Goal: Communication & Community: Answer question/provide support

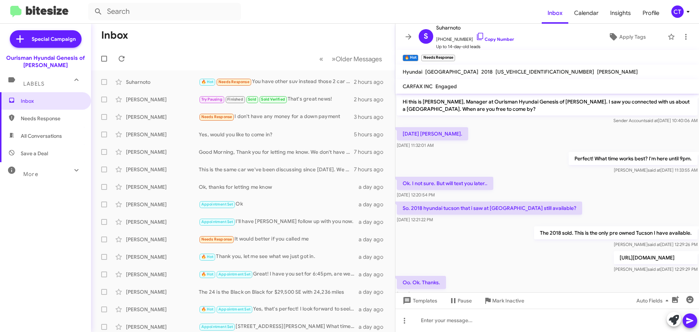
scroll to position [302, 0]
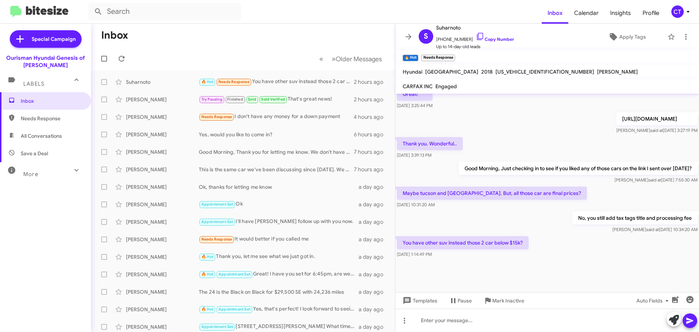
click at [686, 14] on icon at bounding box center [688, 11] width 9 height 9
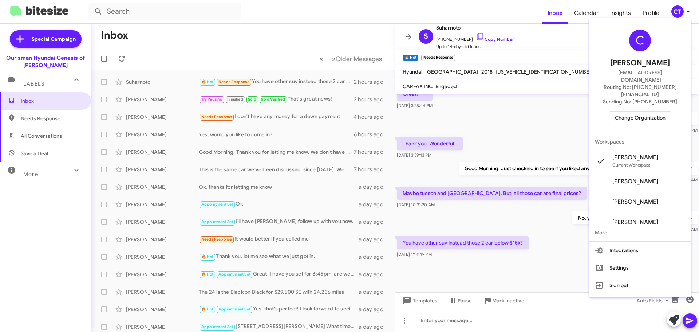
click at [630, 111] on span "Change Organization" at bounding box center [640, 117] width 51 height 12
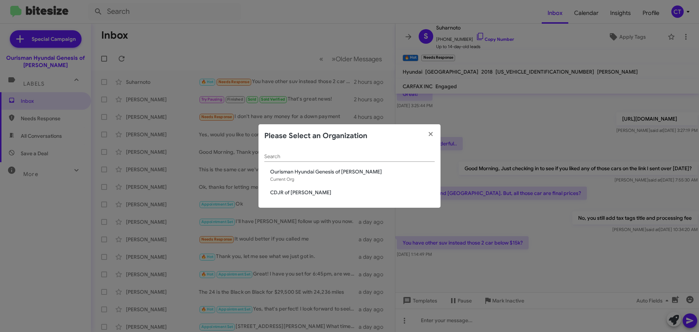
click at [287, 191] on span "CDJR of [PERSON_NAME]" at bounding box center [352, 192] width 165 height 7
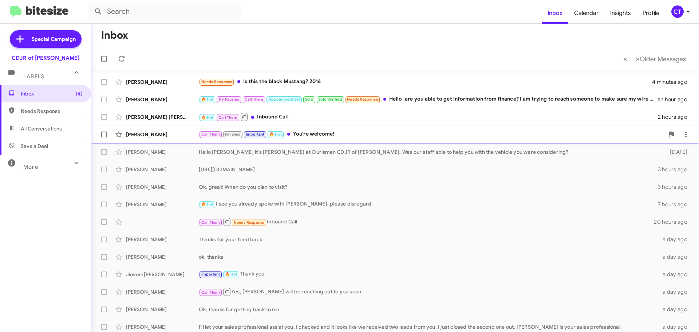
click at [327, 138] on div "Call Them Finished Important 🔥 Hot You're welcome!" at bounding box center [432, 134] width 466 height 8
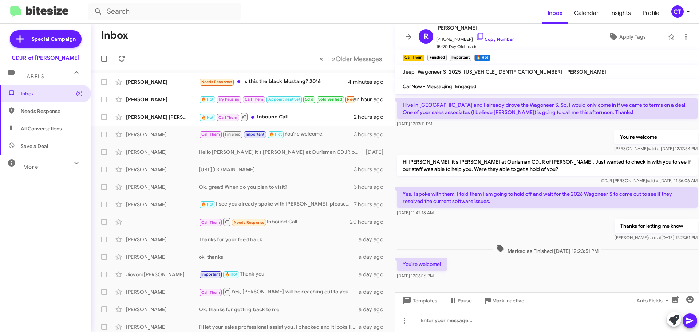
scroll to position [68, 0]
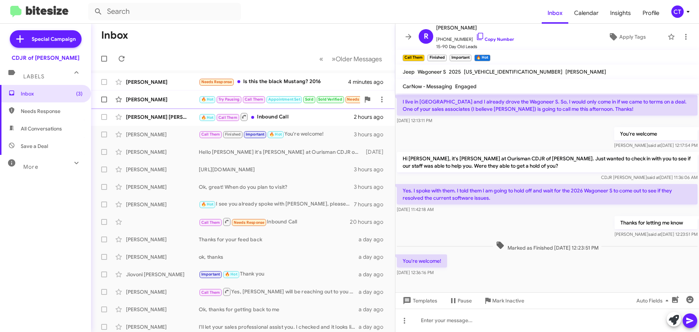
click at [152, 107] on span "Katherine Felkins 🔥 Hot Try Pausing Call Them Appointment Set Sold Sold Verifie…" at bounding box center [243, 99] width 304 height 17
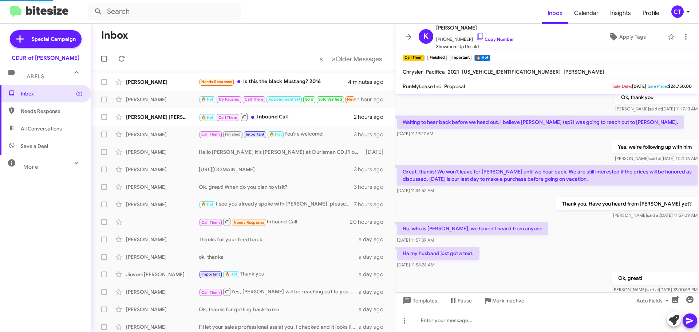
scroll to position [343, 0]
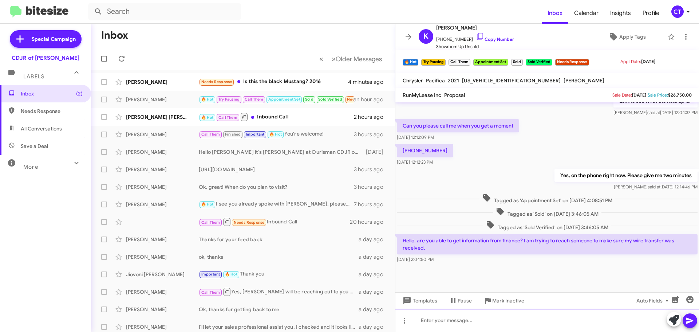
click at [474, 321] on div at bounding box center [548, 320] width 304 height 23
click at [698, 319] on div "Hello, Yes, I can" at bounding box center [548, 320] width 304 height 23
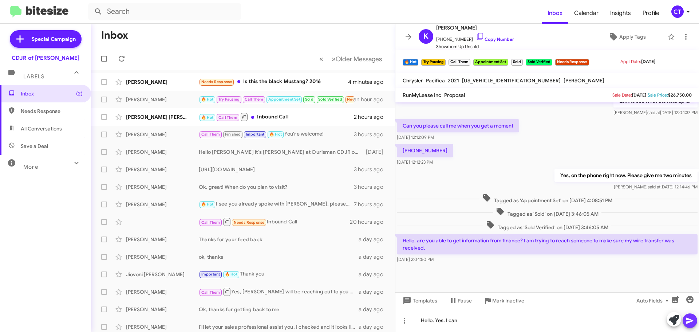
click at [696, 322] on button at bounding box center [690, 320] width 15 height 15
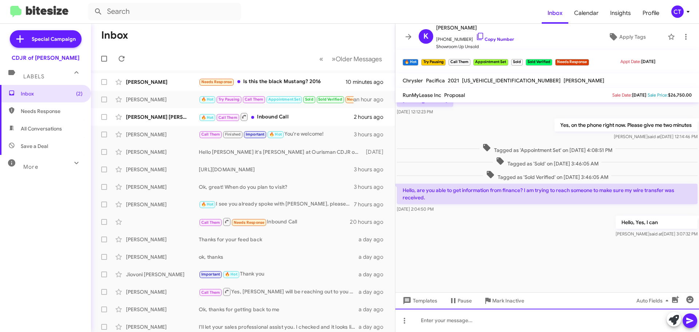
scroll to position [976, 0]
